Goal: Check status: Check status

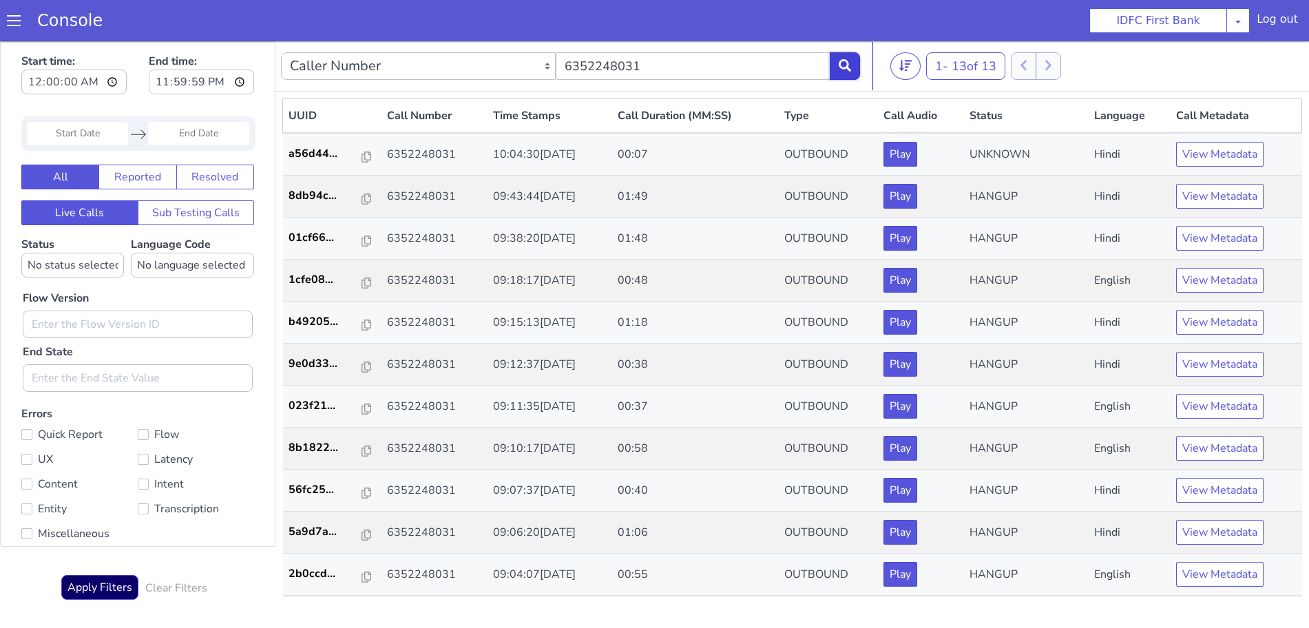
click at [839, 61] on icon at bounding box center [845, 65] width 12 height 12
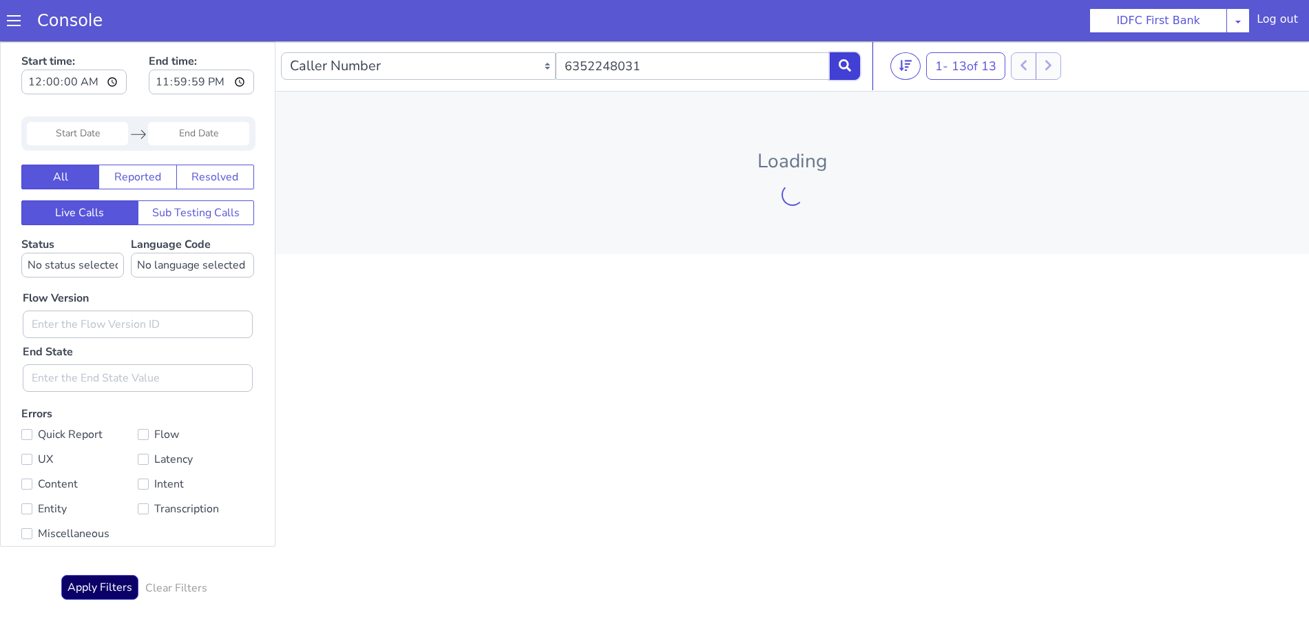
click at [839, 61] on icon at bounding box center [845, 65] width 12 height 12
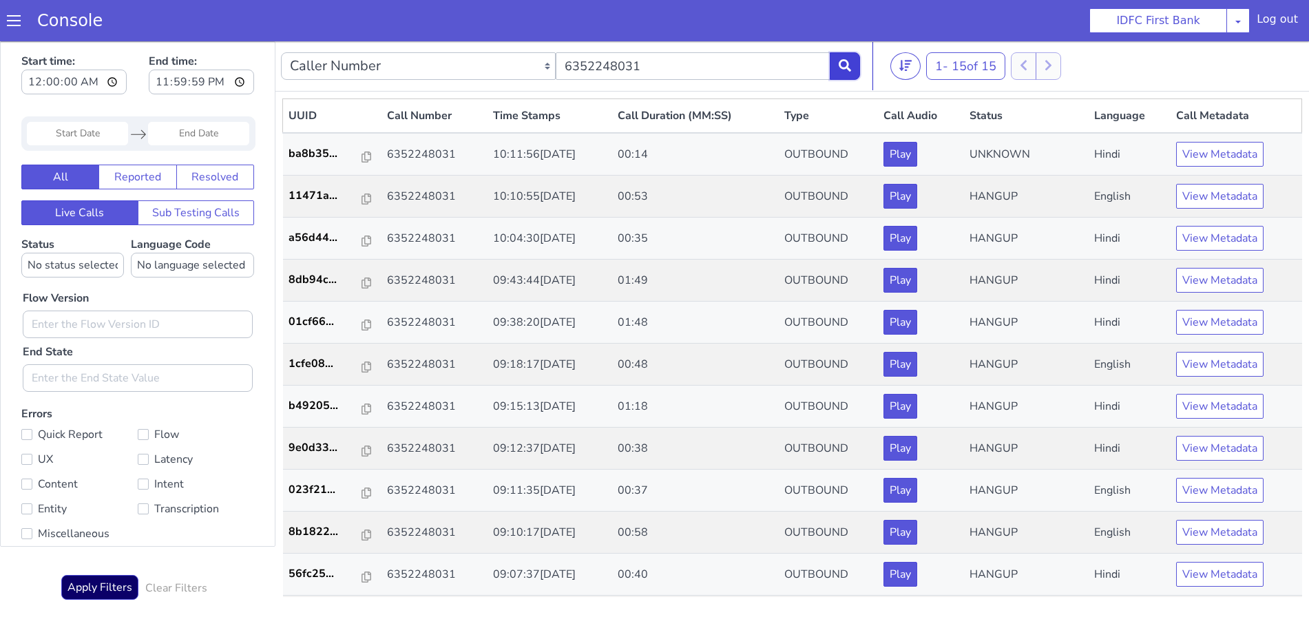
click at [854, 64] on button at bounding box center [845, 66] width 30 height 28
click at [1236, 196] on button "View Metadata" at bounding box center [1219, 196] width 87 height 25
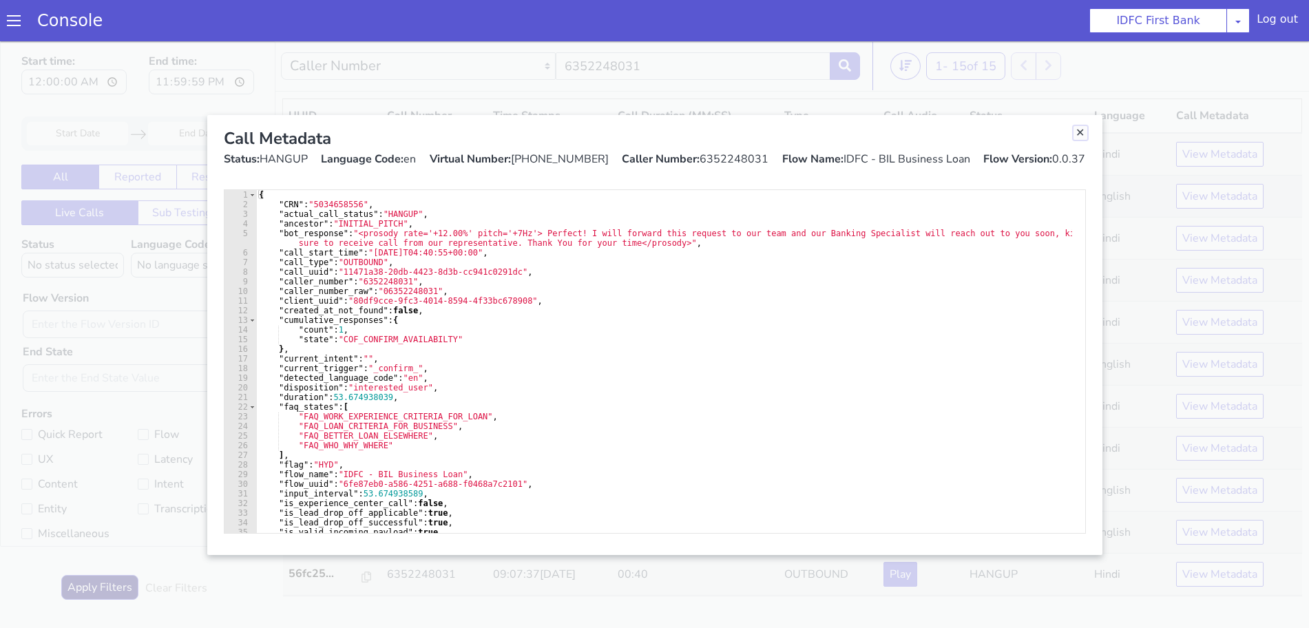
drag, startPoint x: 1080, startPoint y: 132, endPoint x: 1115, endPoint y: 191, distance: 68.8
click at [1080, 132] on link "Close" at bounding box center [1080, 133] width 14 height 14
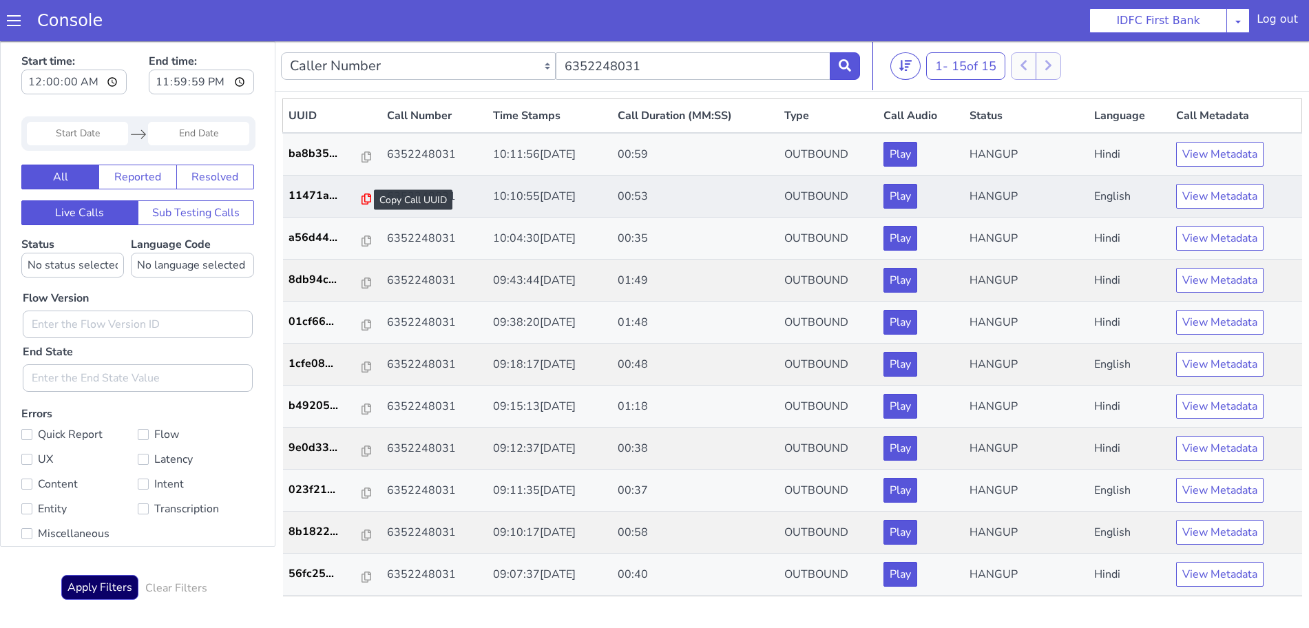
click at [361, 200] on icon at bounding box center [366, 198] width 10 height 11
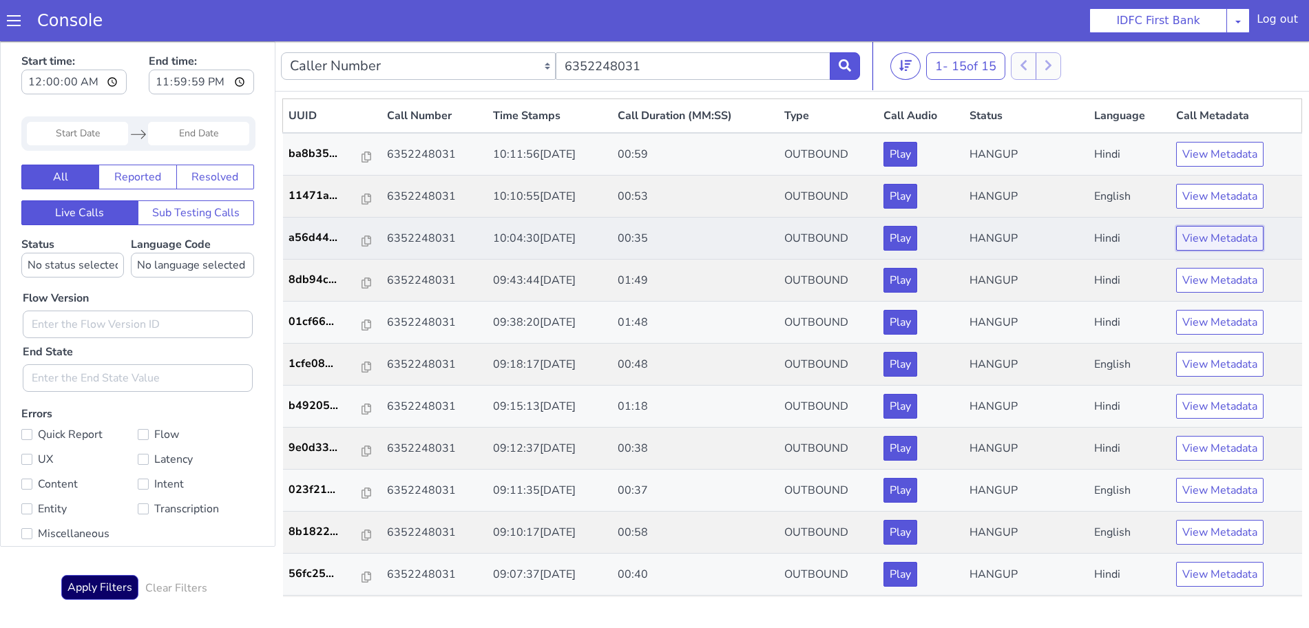
click at [1204, 232] on button "View Metadata" at bounding box center [1219, 238] width 87 height 25
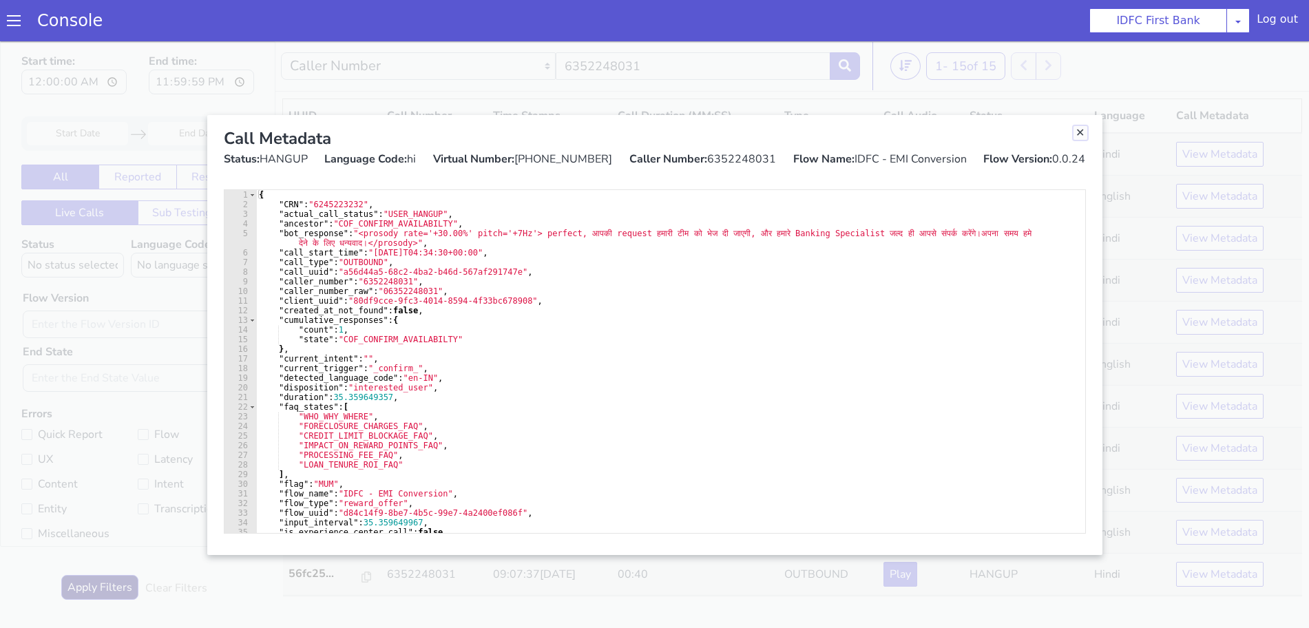
click at [1076, 130] on link "Close" at bounding box center [1080, 133] width 14 height 14
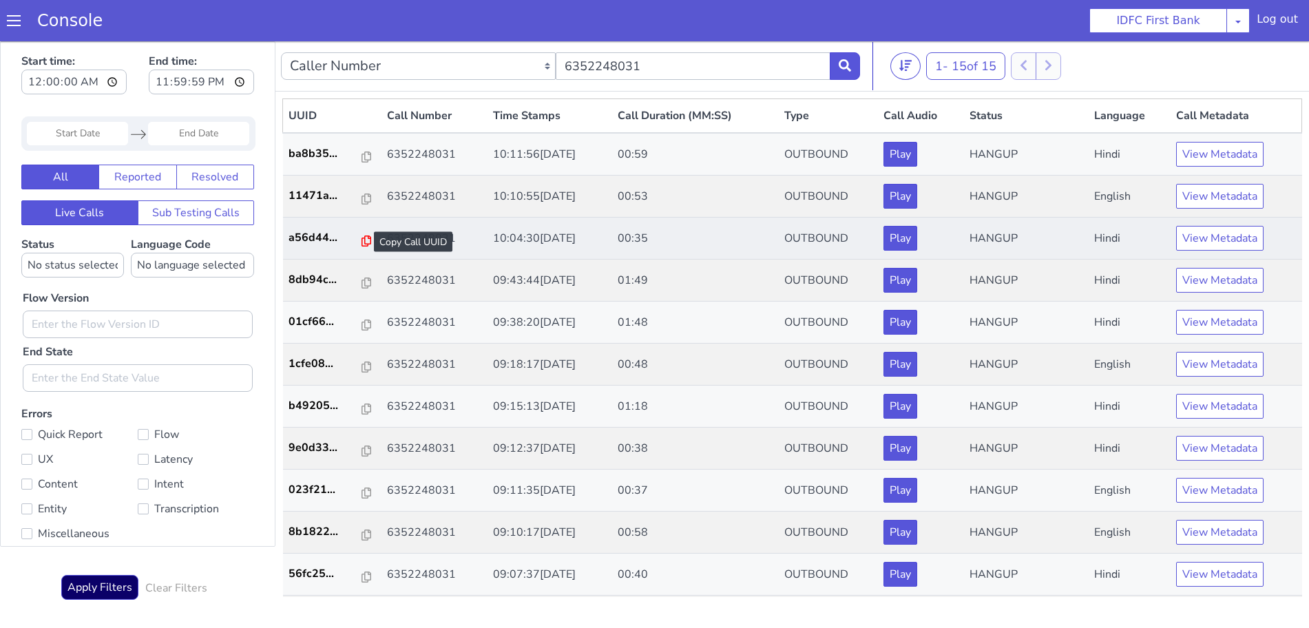
click at [361, 242] on icon at bounding box center [366, 240] width 10 height 11
